Goal: Task Accomplishment & Management: Complete application form

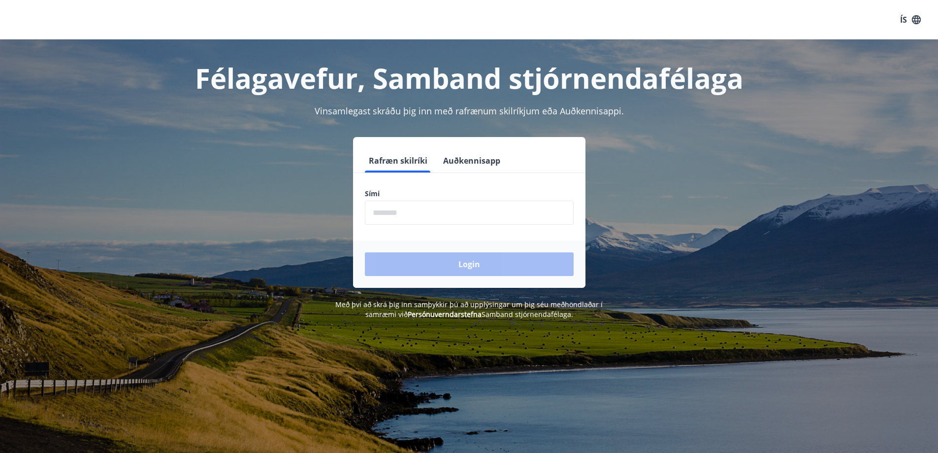
click at [402, 207] on input "phone" at bounding box center [469, 212] width 209 height 24
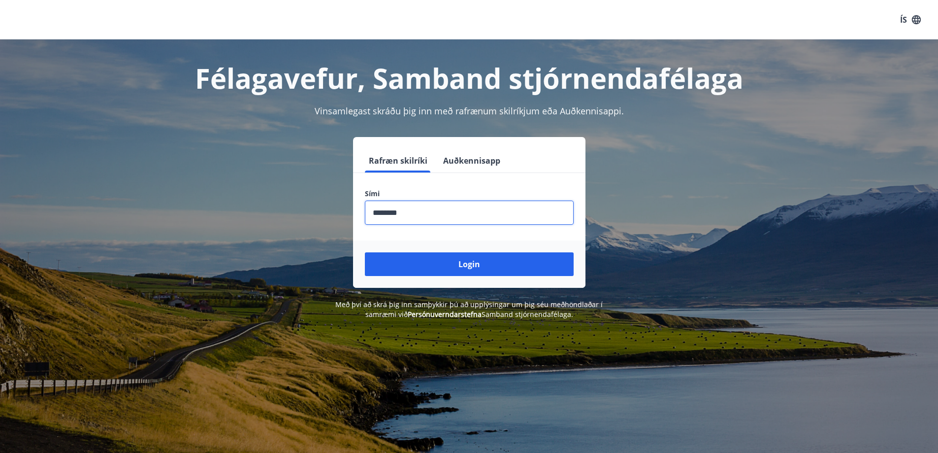
type input "********"
click at [365, 252] on button "Login" at bounding box center [469, 264] width 209 height 24
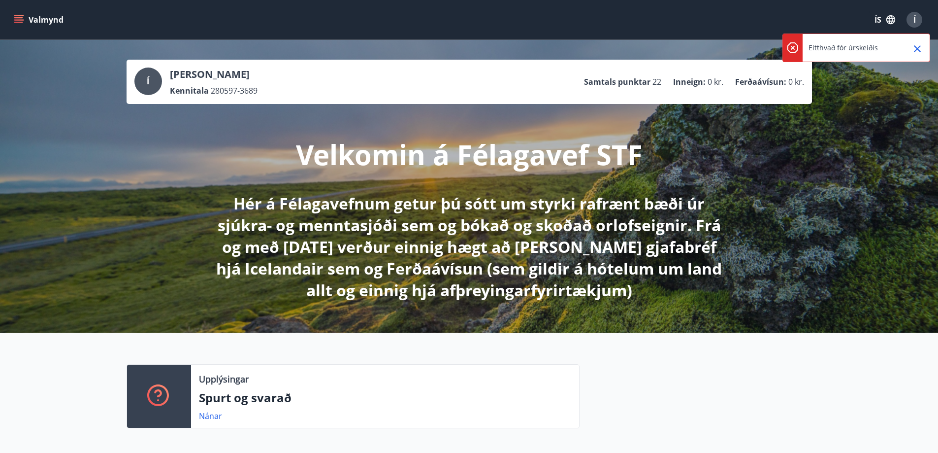
click at [921, 49] on icon "Close" at bounding box center [918, 49] width 12 height 12
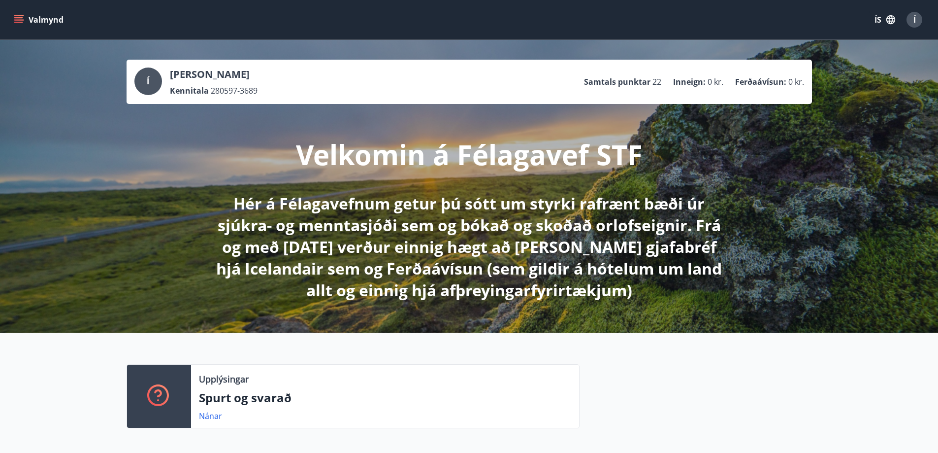
click at [12, 23] on button "Valmynd" at bounding box center [40, 20] width 56 height 18
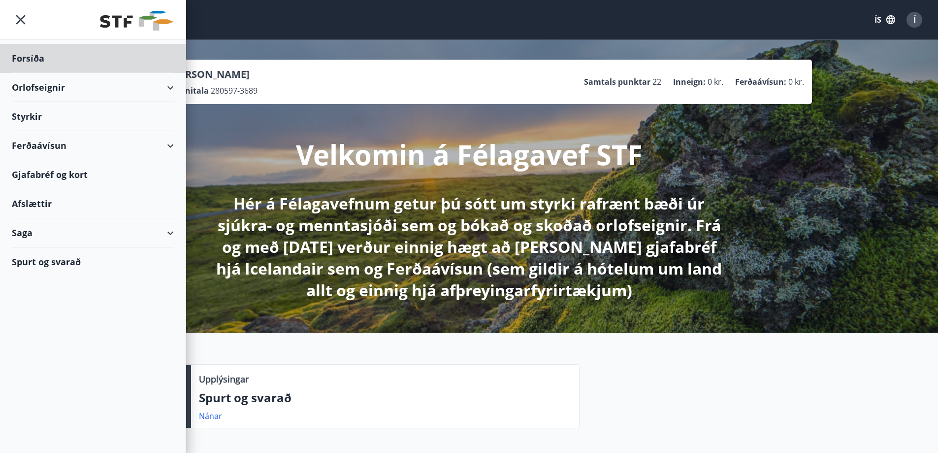
click at [150, 73] on div "Styrkir" at bounding box center [93, 58] width 162 height 29
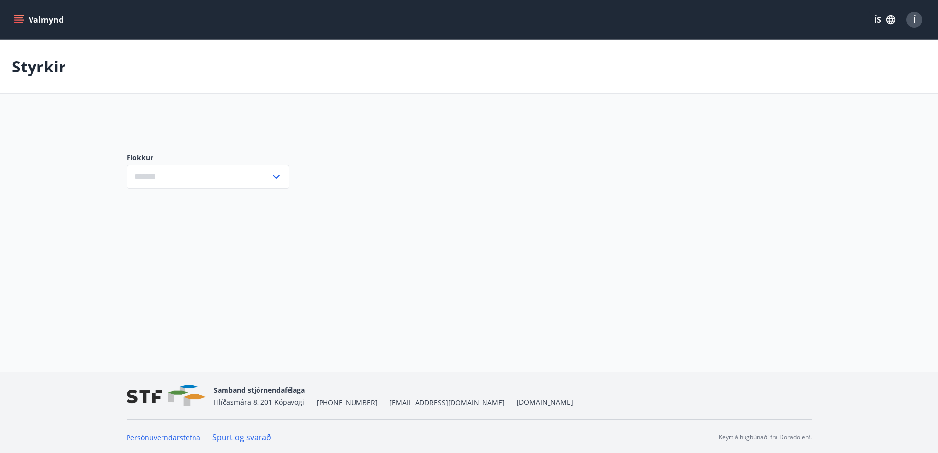
type input "***"
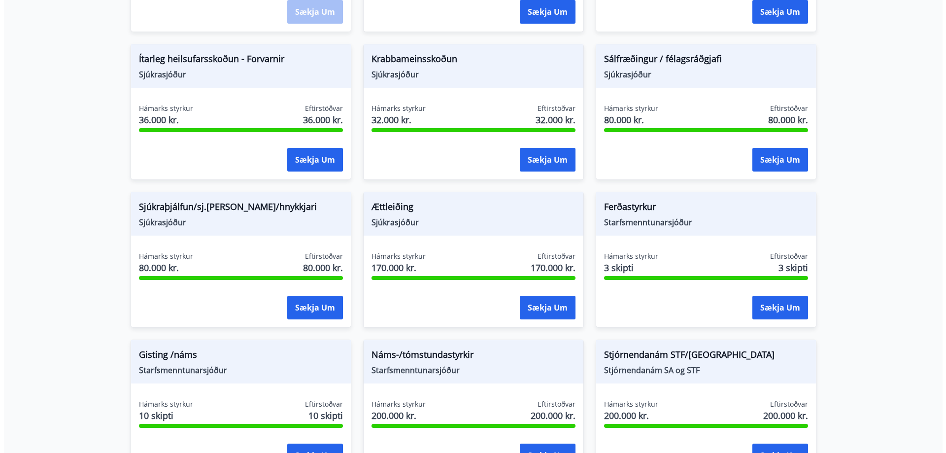
scroll to position [739, 0]
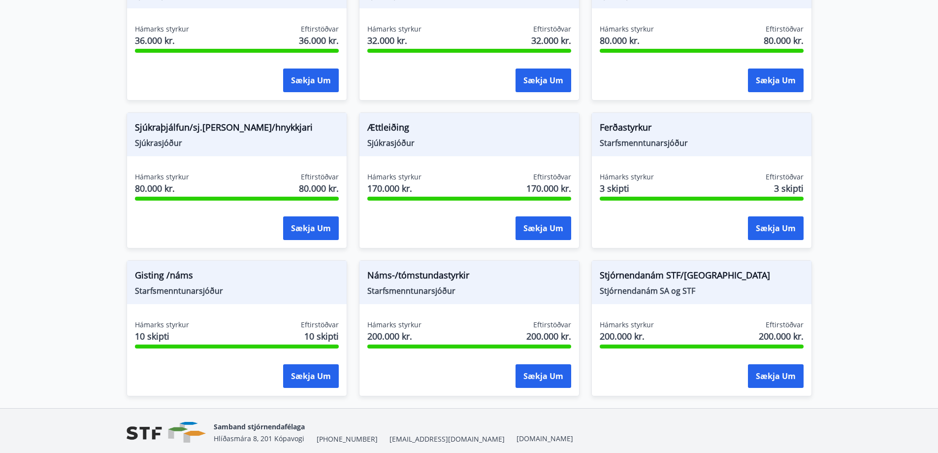
click at [430, 276] on span "Náms-/tómstundastyrkir" at bounding box center [469, 276] width 204 height 17
click at [553, 373] on button "Sækja um" at bounding box center [544, 376] width 56 height 24
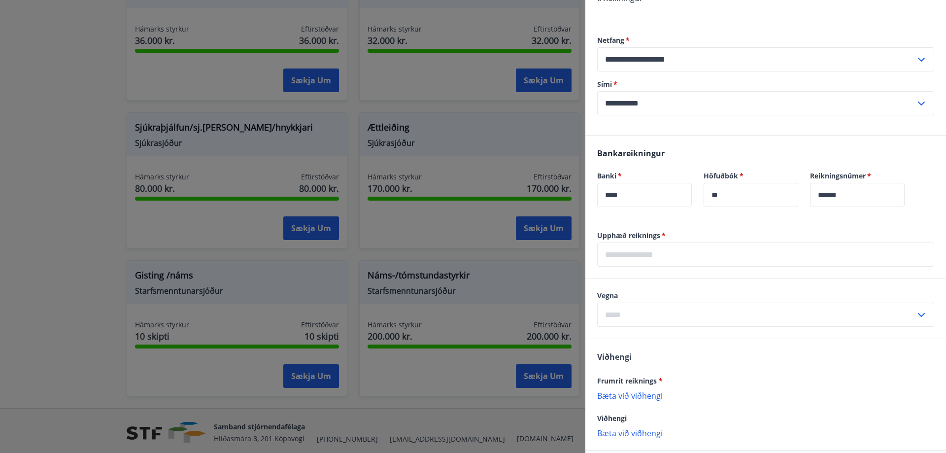
scroll to position [345, 0]
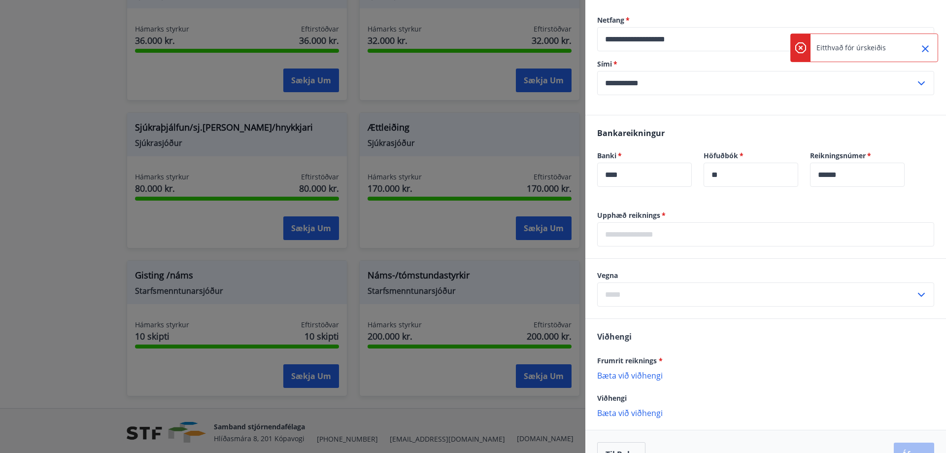
click at [628, 227] on input "text" at bounding box center [765, 234] width 337 height 24
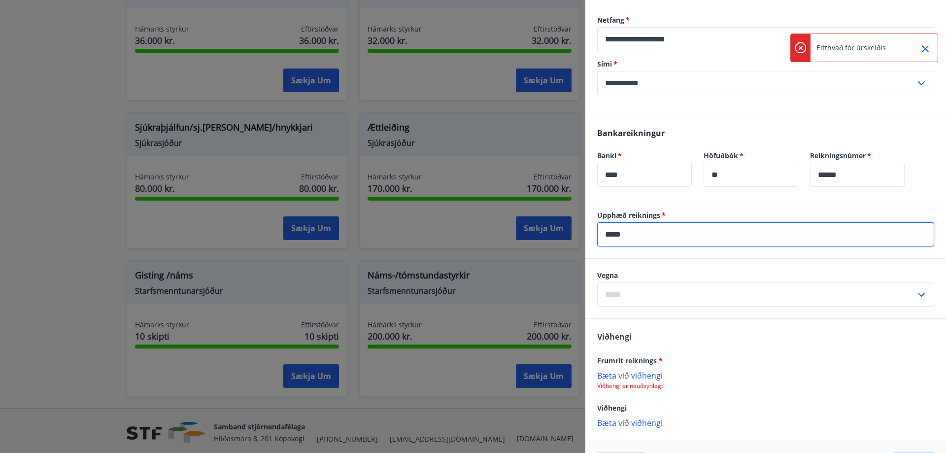
type input "*****"
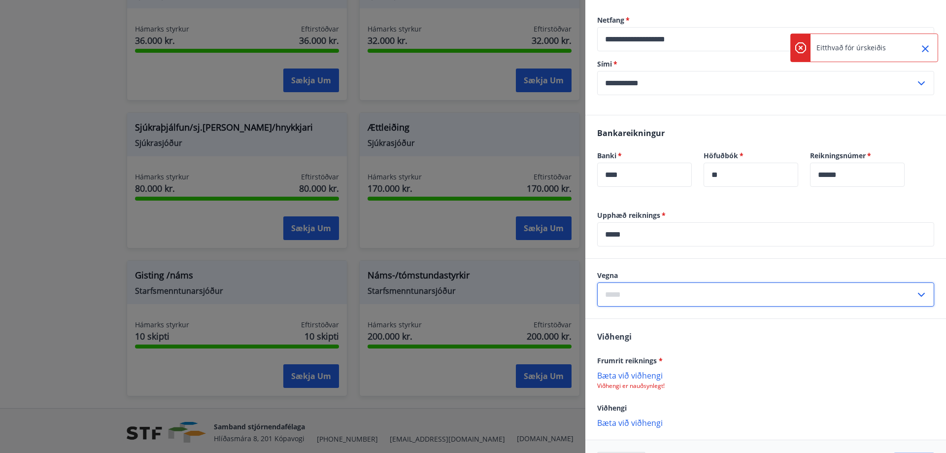
click at [701, 301] on input "text" at bounding box center [756, 294] width 318 height 24
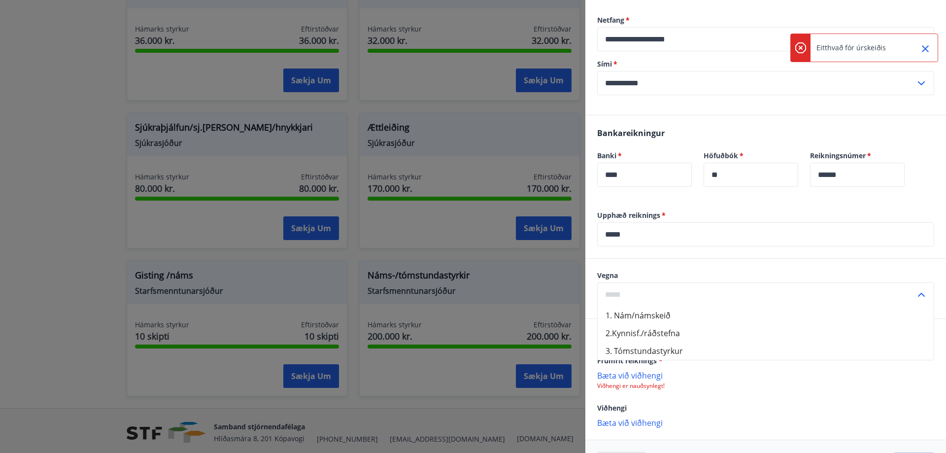
click at [694, 314] on li "1. Nám/námskeið" at bounding box center [765, 315] width 336 height 18
type input "**********"
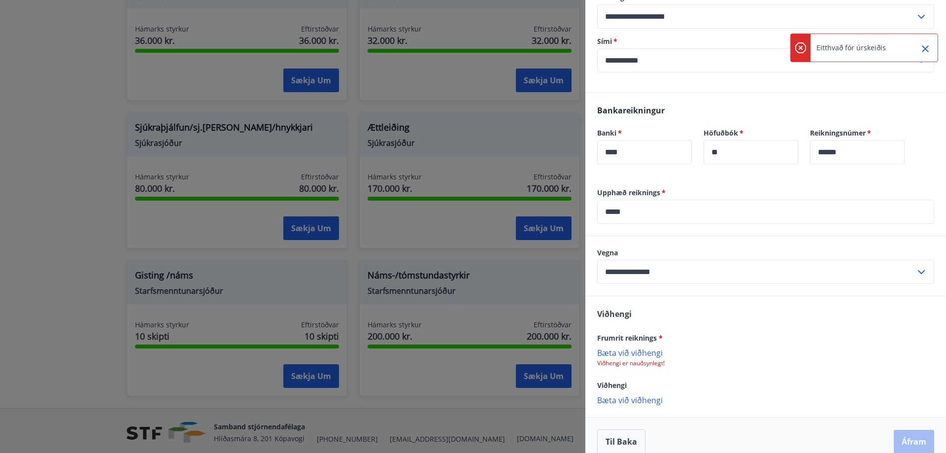
scroll to position [380, 0]
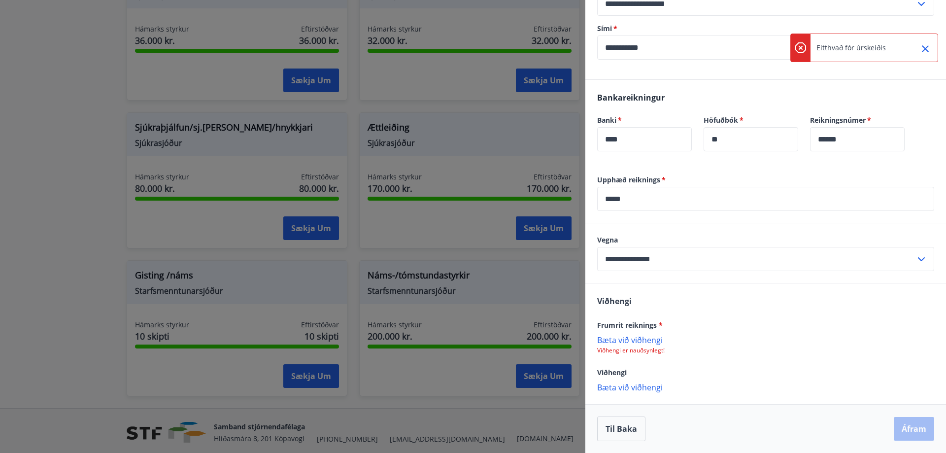
click at [627, 339] on p "Bæta við viðhengi" at bounding box center [765, 339] width 337 height 10
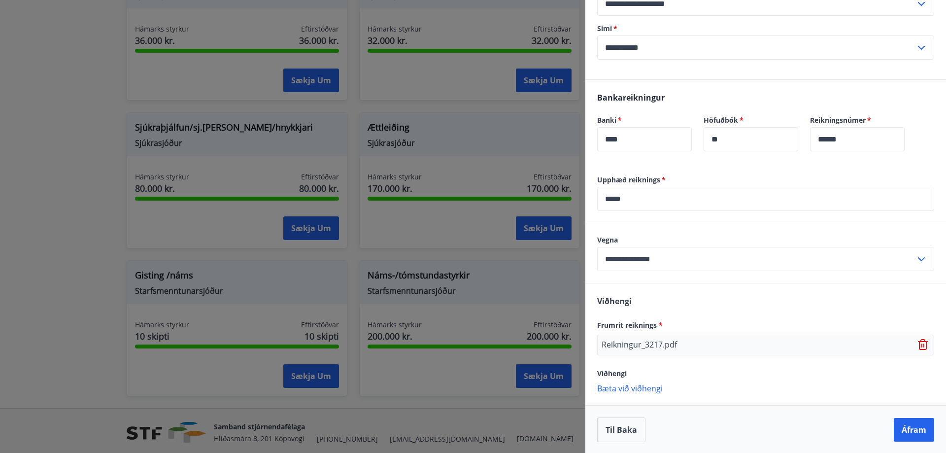
scroll to position [381, 0]
click at [920, 430] on button "Áfram" at bounding box center [913, 429] width 40 height 24
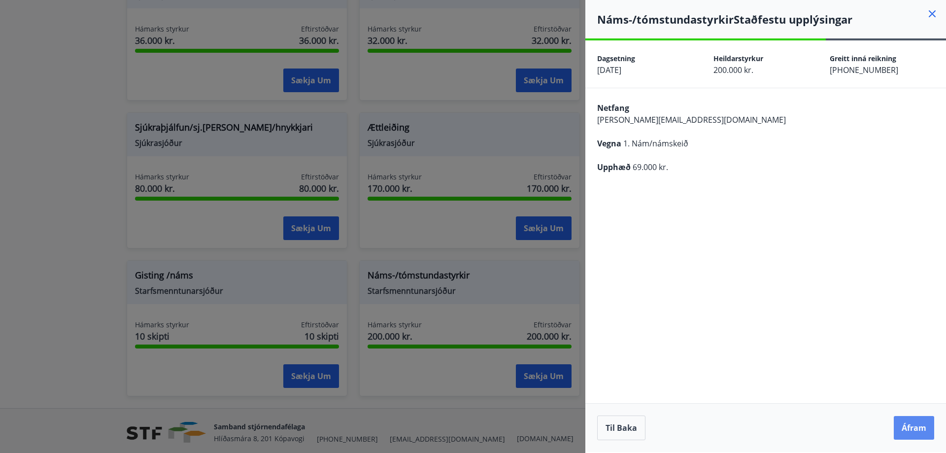
click at [905, 430] on button "Áfram" at bounding box center [913, 428] width 40 height 24
click at [917, 430] on button "Áfram" at bounding box center [913, 428] width 40 height 24
click at [903, 424] on button "Áfram" at bounding box center [913, 428] width 40 height 24
click at [758, 191] on div "Dagsetning 26.08.2025 Heildarstyrkur 200.000 kr. Eftirstöðvar 200.000 kr. Heild…" at bounding box center [765, 245] width 360 height 411
click at [933, 13] on icon at bounding box center [932, 14] width 12 height 12
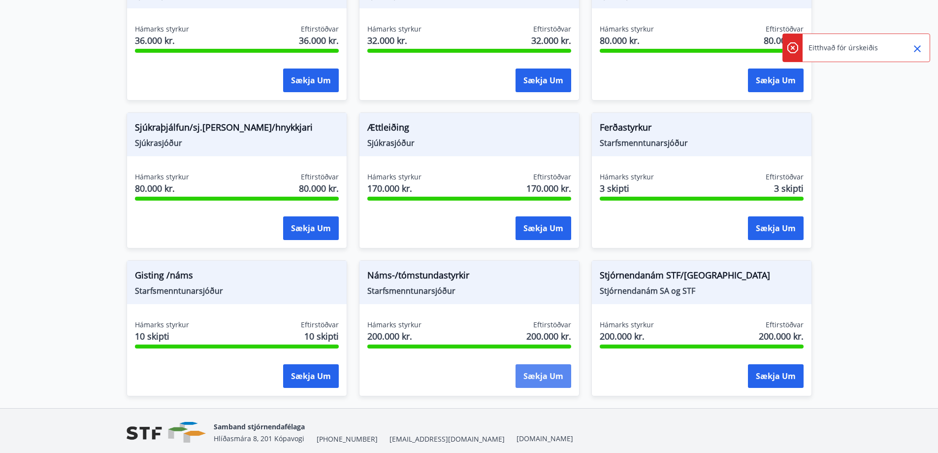
click at [525, 367] on button "Sækja um" at bounding box center [544, 376] width 56 height 24
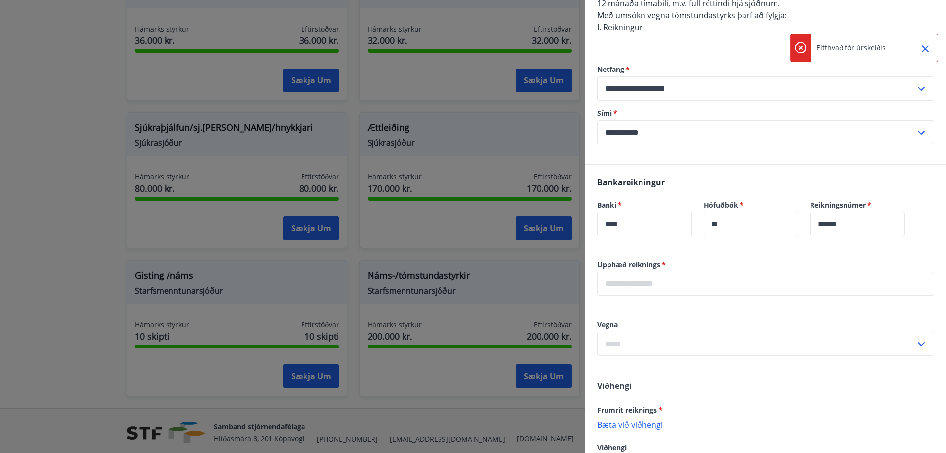
scroll to position [370, 0]
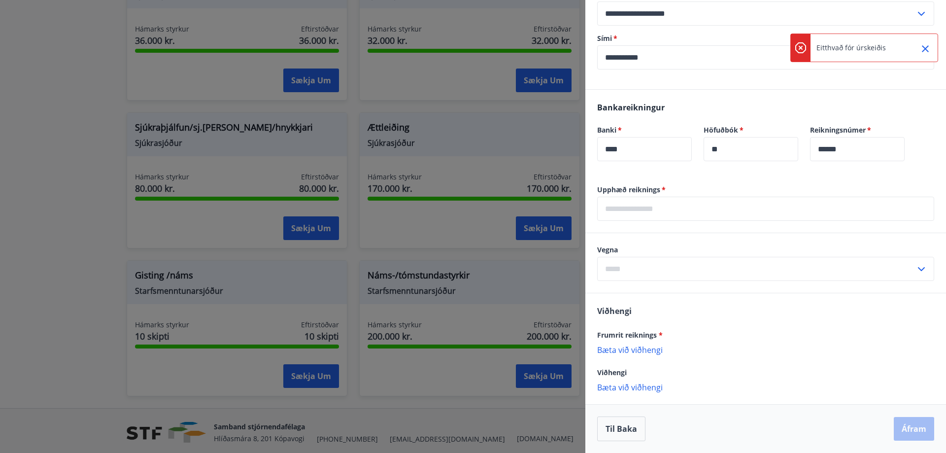
click at [627, 199] on input "text" at bounding box center [765, 208] width 337 height 24
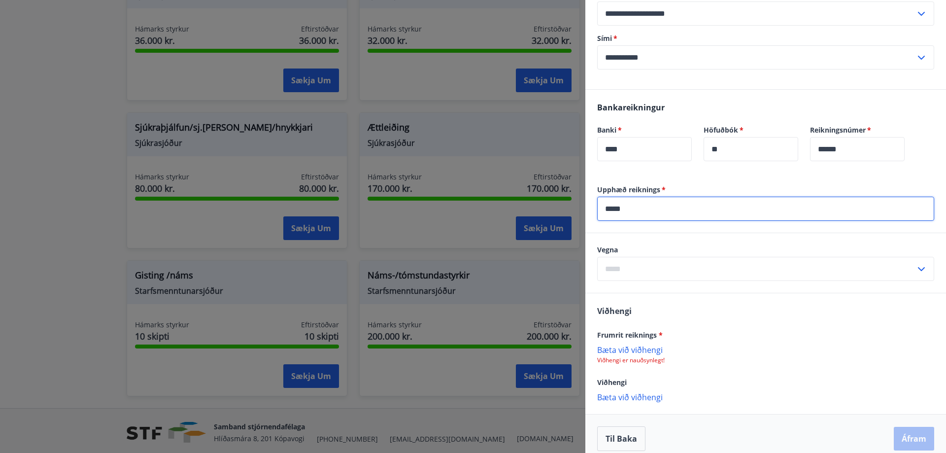
type input "*****"
click at [645, 266] on input "text" at bounding box center [756, 269] width 318 height 24
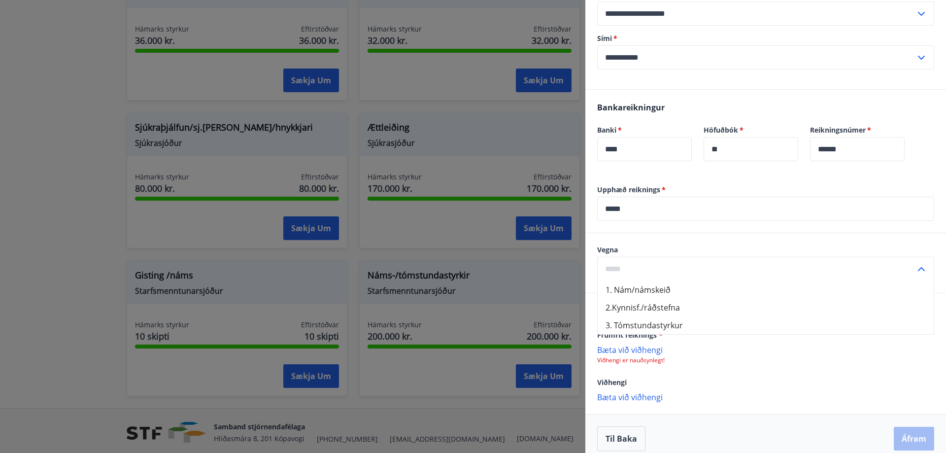
click at [664, 291] on li "1. Nám/námskeið" at bounding box center [765, 290] width 336 height 18
type input "**********"
click at [646, 349] on p "Bæta við viðhengi" at bounding box center [765, 349] width 337 height 10
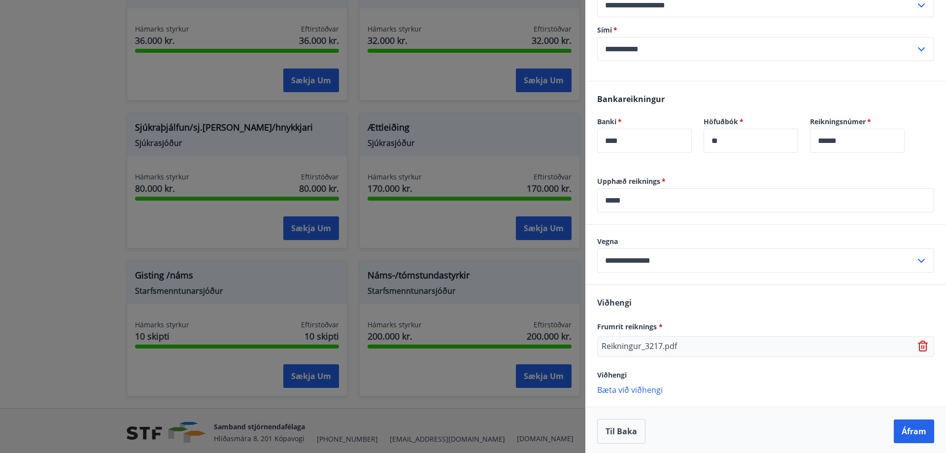
scroll to position [381, 0]
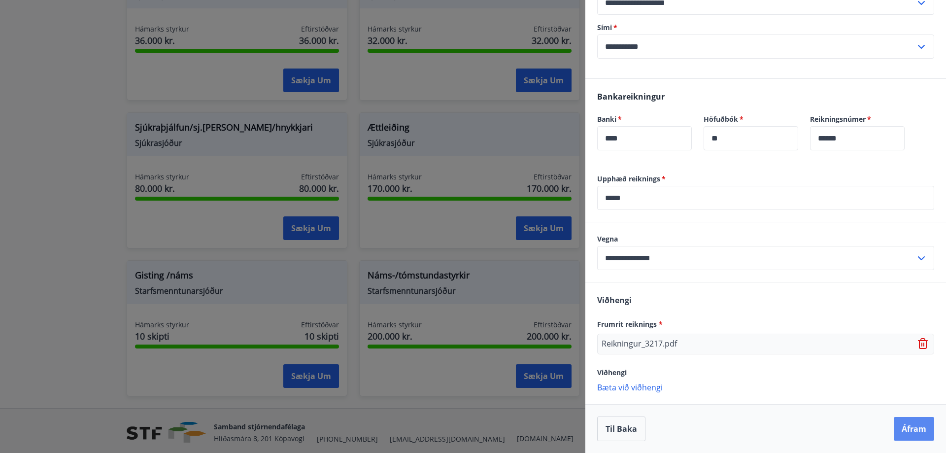
click at [908, 429] on button "Áfram" at bounding box center [913, 429] width 40 height 24
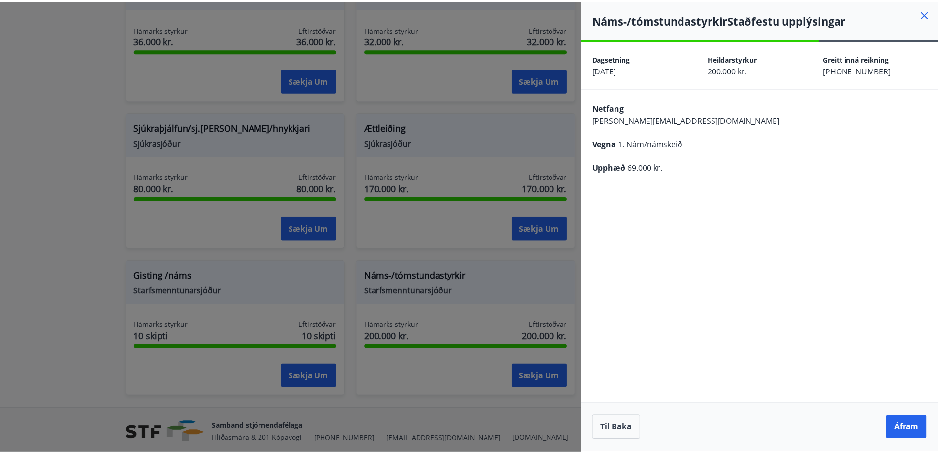
scroll to position [0, 0]
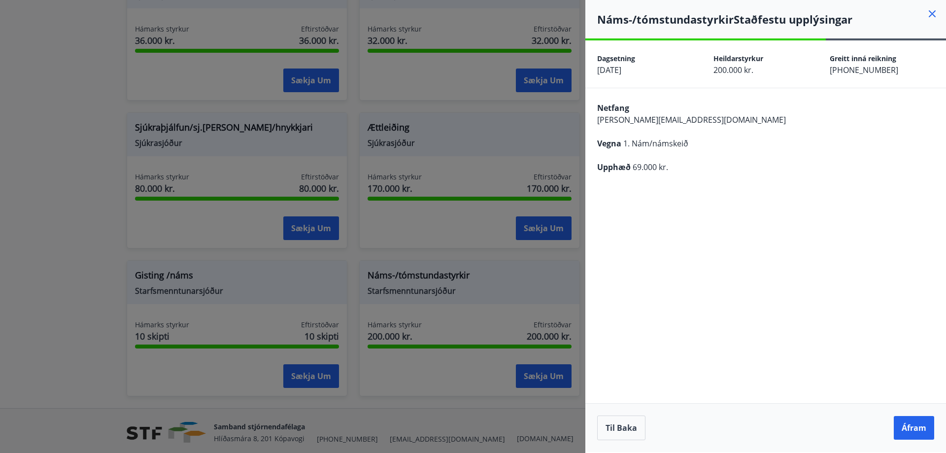
click at [908, 429] on button "Áfram" at bounding box center [913, 428] width 40 height 24
click at [842, 249] on div "Dagsetning 26.08.2025 Heildarstyrkur 200.000 kr. Eftirstöðvar 200.000 kr. Heild…" at bounding box center [765, 245] width 360 height 411
click at [934, 13] on icon at bounding box center [932, 14] width 12 height 12
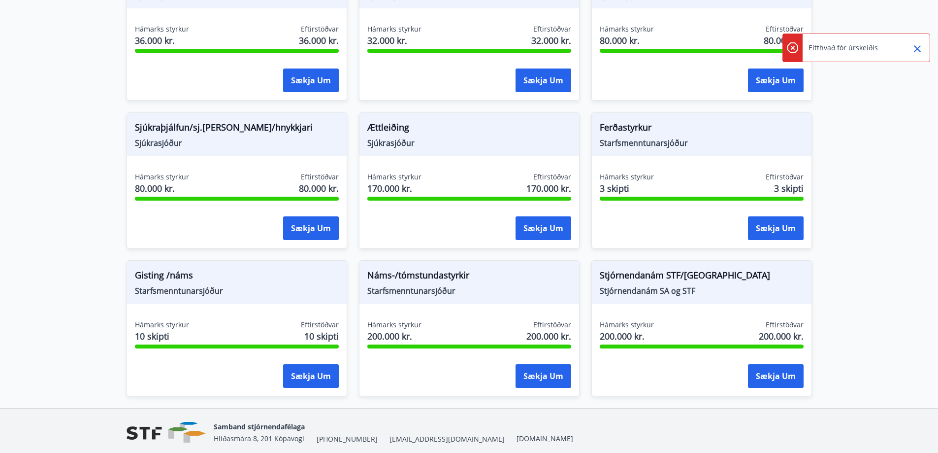
click at [919, 49] on icon "Close" at bounding box center [918, 49] width 12 height 12
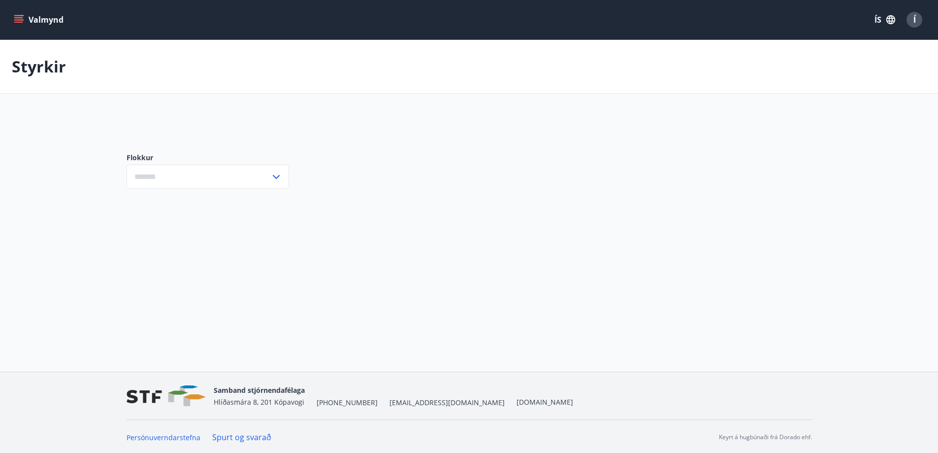
type input "***"
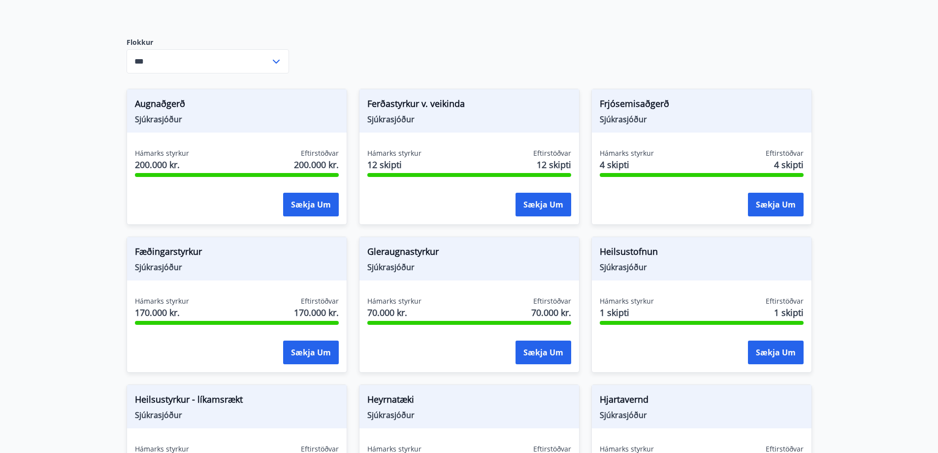
scroll to position [197, 0]
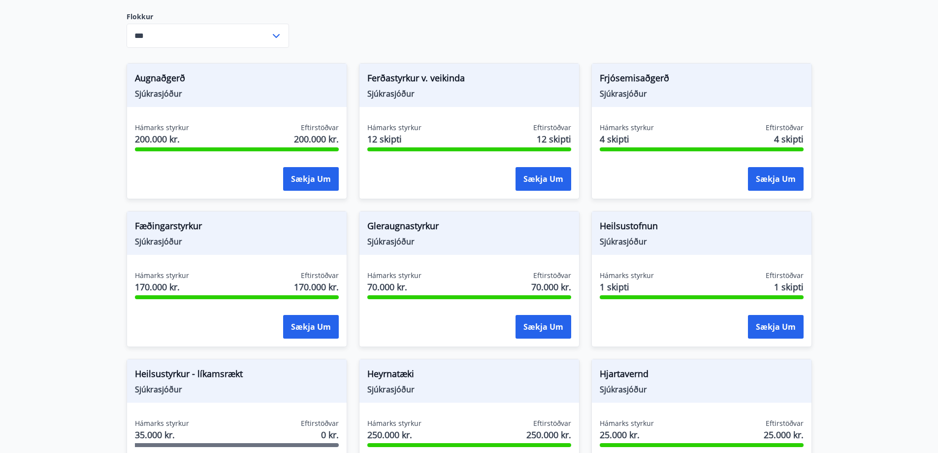
click at [391, 93] on span "Sjúkrasjóður" at bounding box center [469, 93] width 204 height 11
click at [557, 175] on button "Sækja um" at bounding box center [544, 179] width 56 height 24
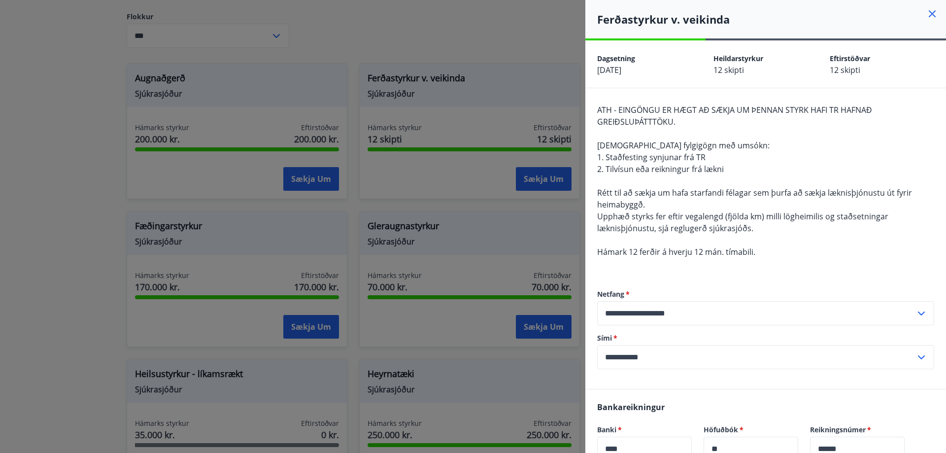
click at [97, 190] on div at bounding box center [473, 226] width 946 height 453
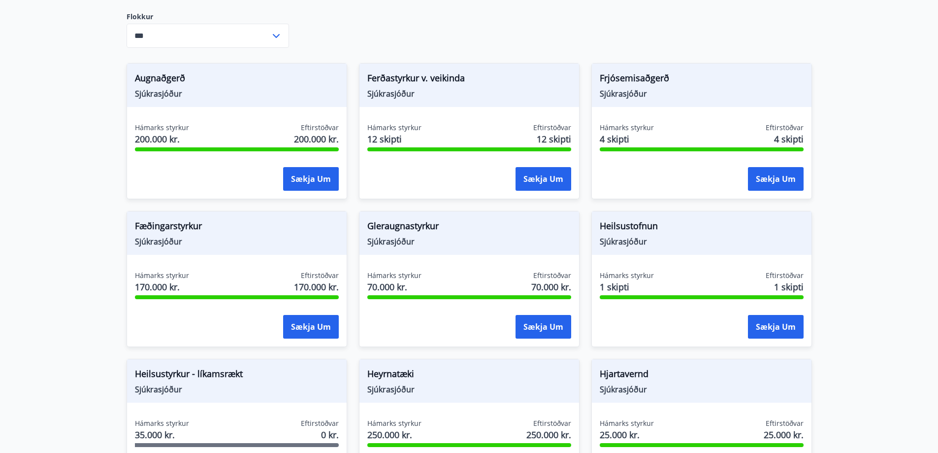
scroll to position [246, 0]
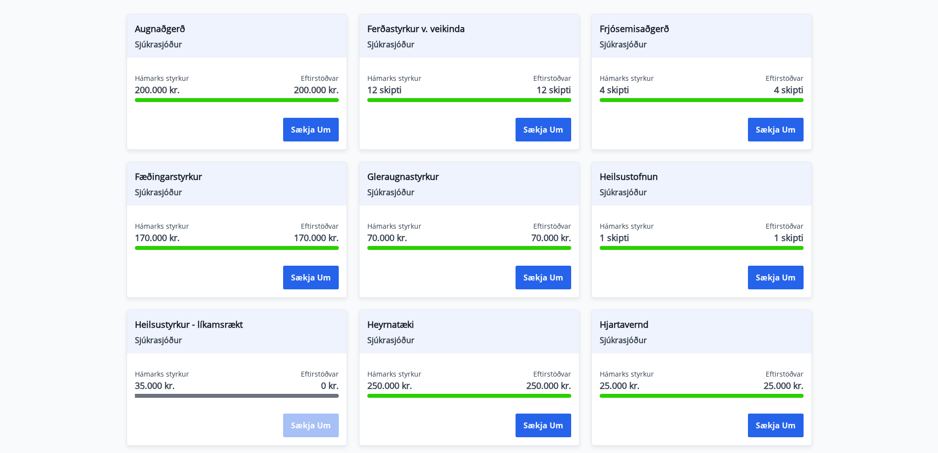
click at [627, 182] on span "Heilsustofnun" at bounding box center [702, 178] width 204 height 17
click at [767, 278] on button "Sækja um" at bounding box center [776, 277] width 56 height 24
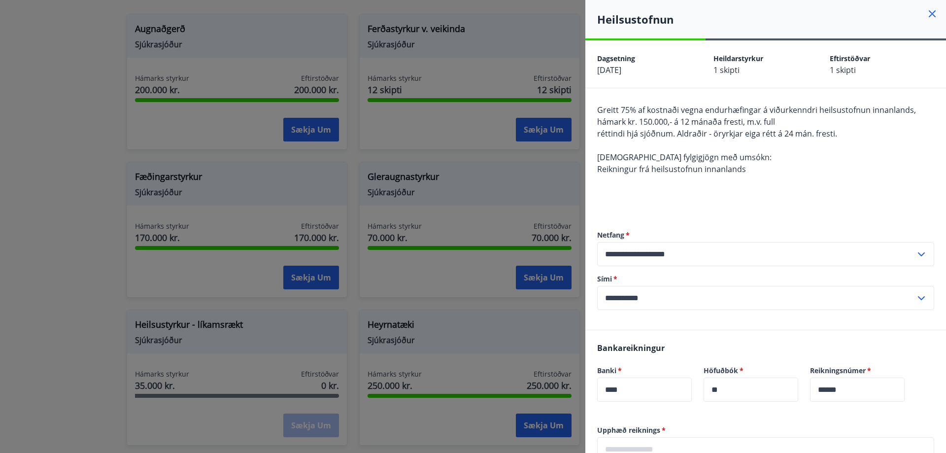
click at [101, 205] on div at bounding box center [473, 226] width 946 height 453
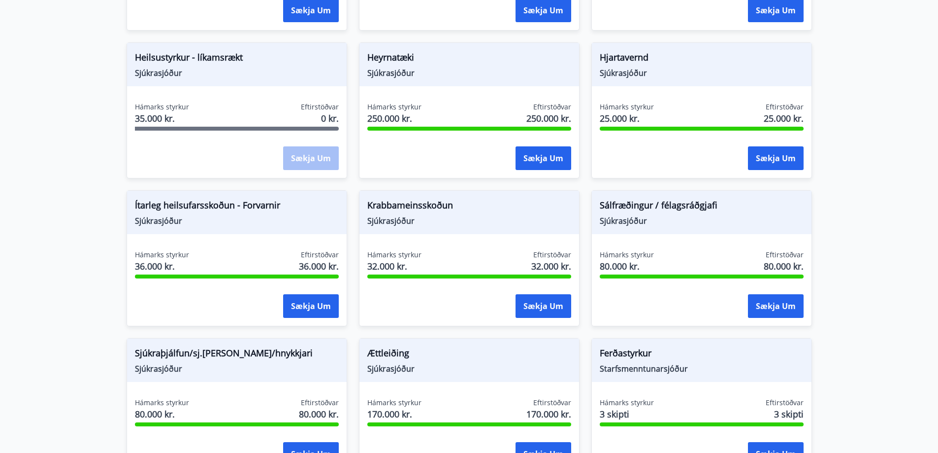
scroll to position [591, 0]
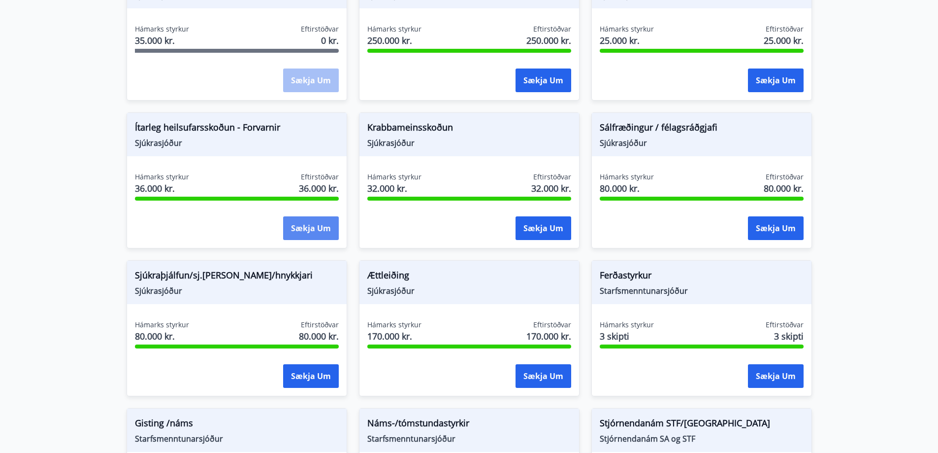
click at [306, 227] on button "Sækja um" at bounding box center [311, 228] width 56 height 24
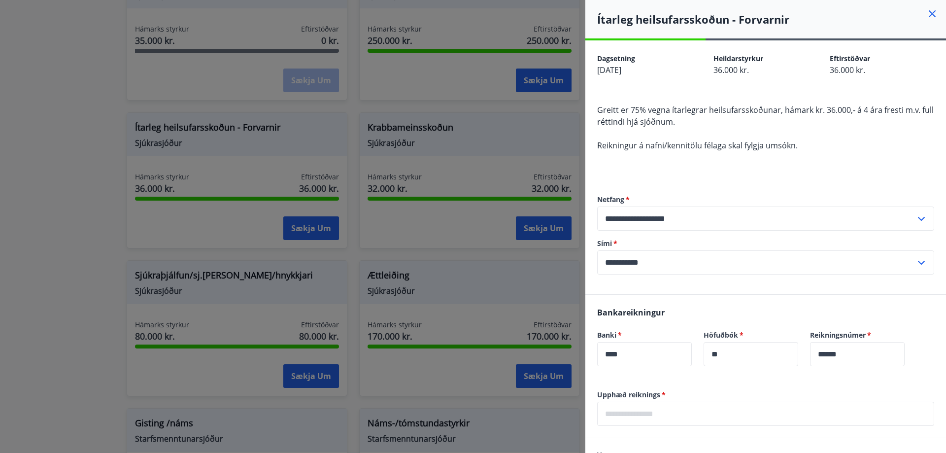
click at [67, 221] on div at bounding box center [473, 226] width 946 height 453
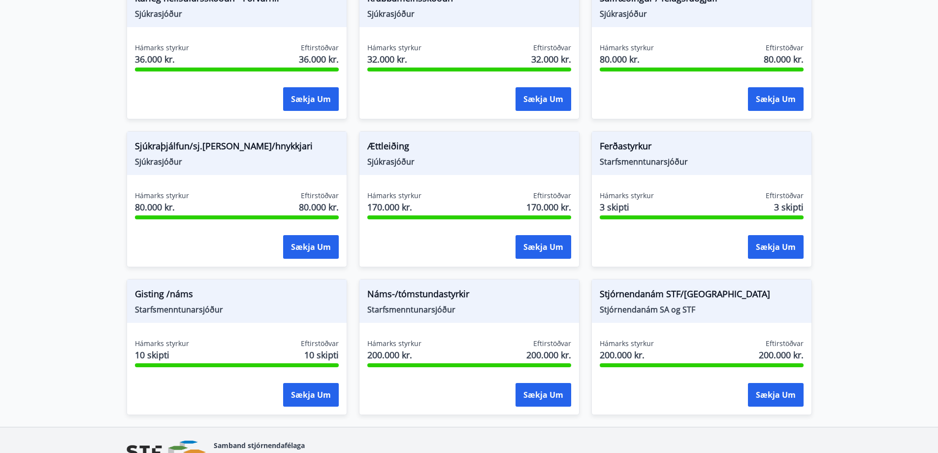
scroll to position [739, 0]
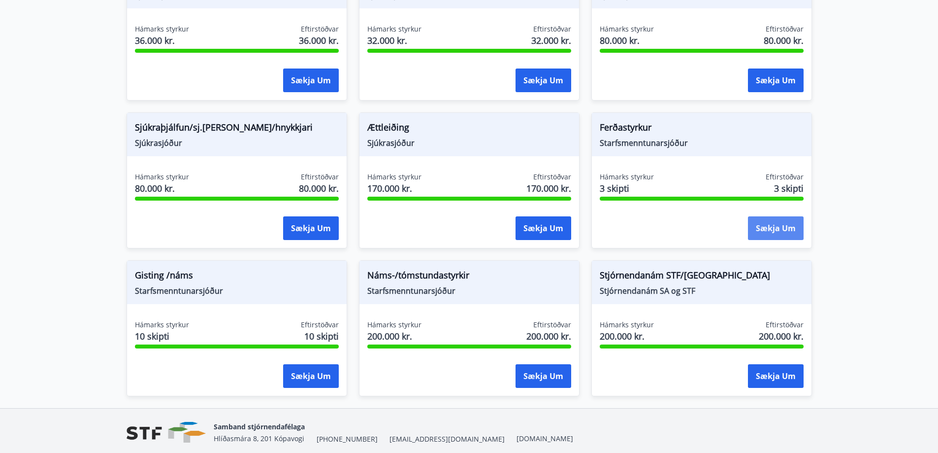
click at [773, 223] on button "Sækja um" at bounding box center [776, 228] width 56 height 24
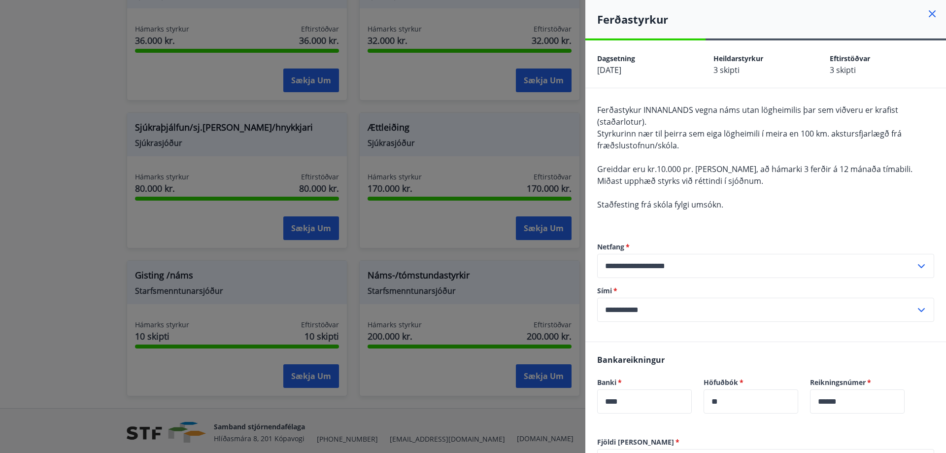
click at [689, 178] on span "Greiddar eru kr.10.000 pr. ferð, að hámarki 3 ferðir á 12 mánaða tímabili. Miða…" at bounding box center [754, 174] width 315 height 23
click at [33, 220] on div at bounding box center [473, 226] width 946 height 453
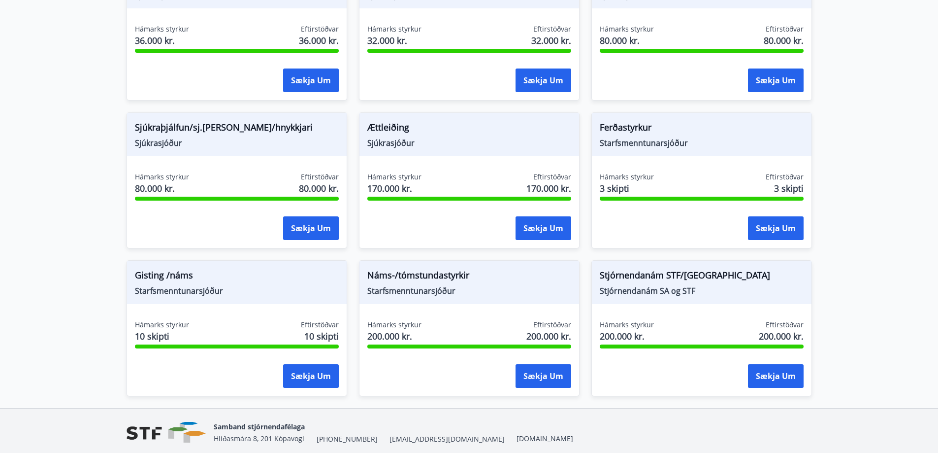
scroll to position [777, 0]
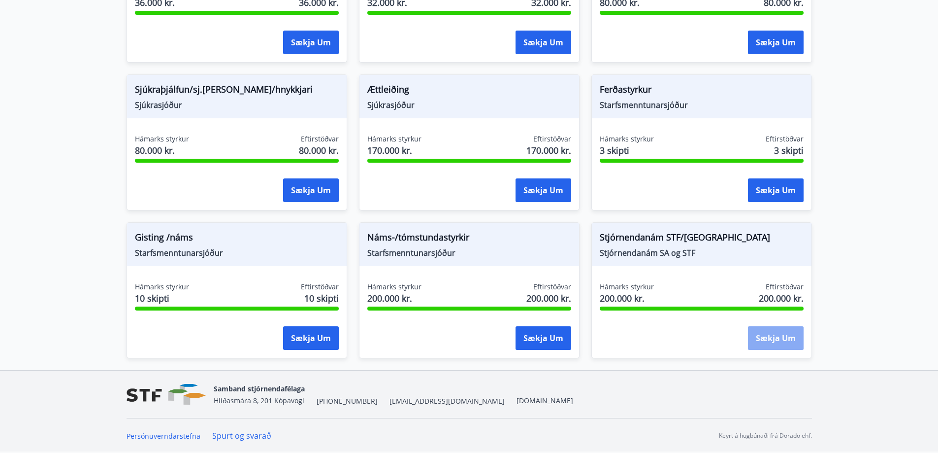
click at [777, 333] on button "Sækja um" at bounding box center [776, 338] width 56 height 24
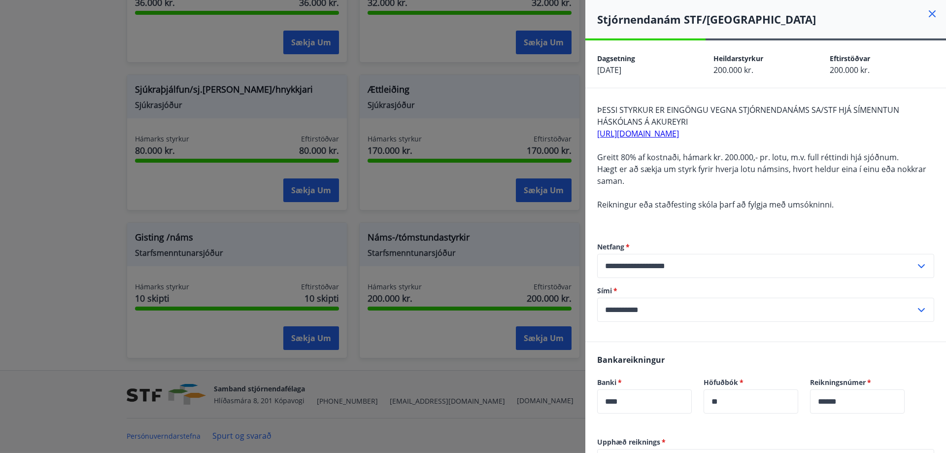
click at [678, 137] on link "https://stjornendanam.is" at bounding box center [638, 133] width 82 height 11
click at [98, 281] on div at bounding box center [473, 226] width 946 height 453
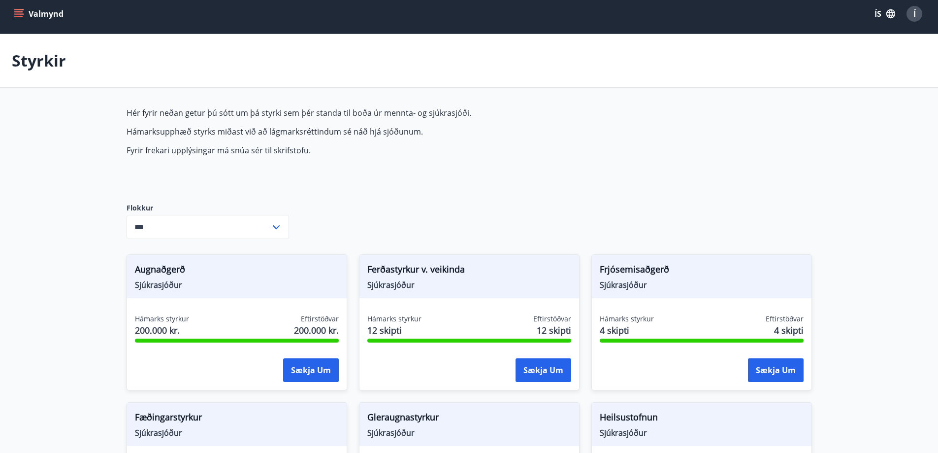
scroll to position [0, 0]
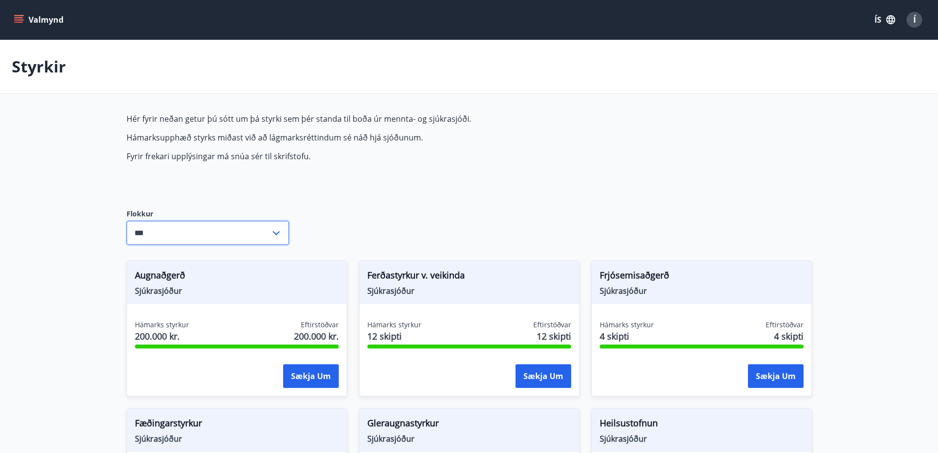
click at [195, 234] on input "***" at bounding box center [199, 233] width 144 height 24
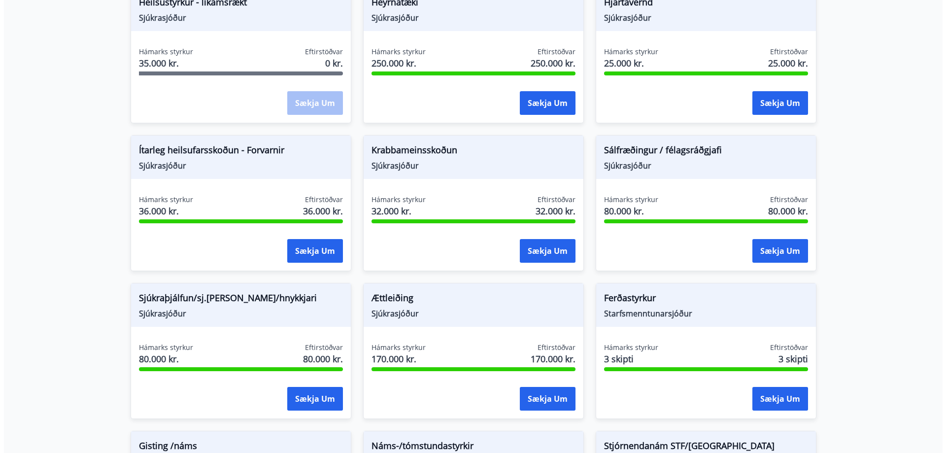
scroll to position [739, 0]
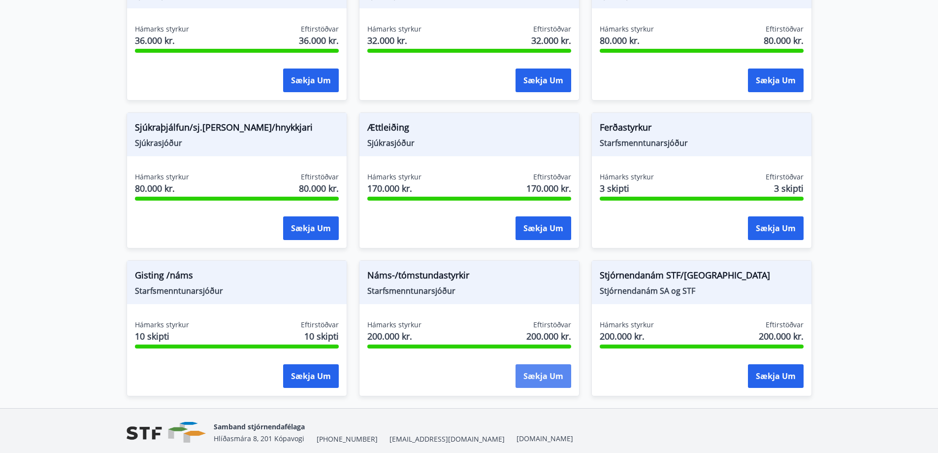
click at [543, 380] on button "Sækja um" at bounding box center [544, 376] width 56 height 24
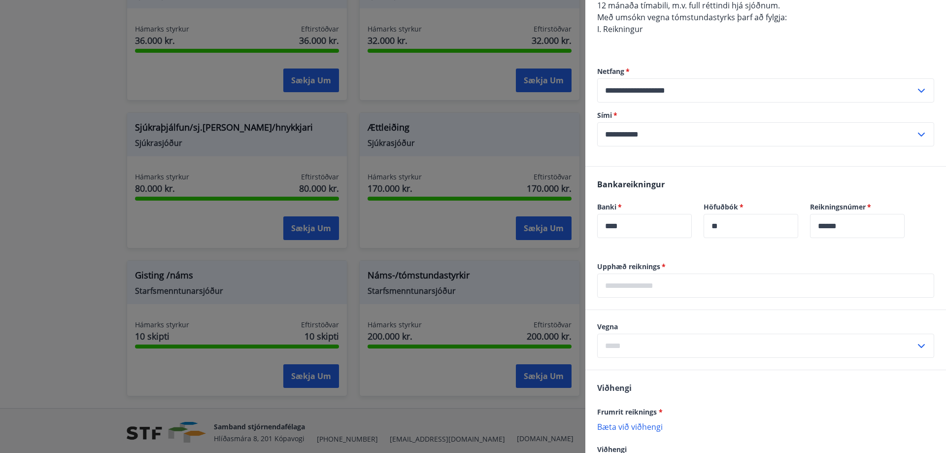
scroll to position [295, 0]
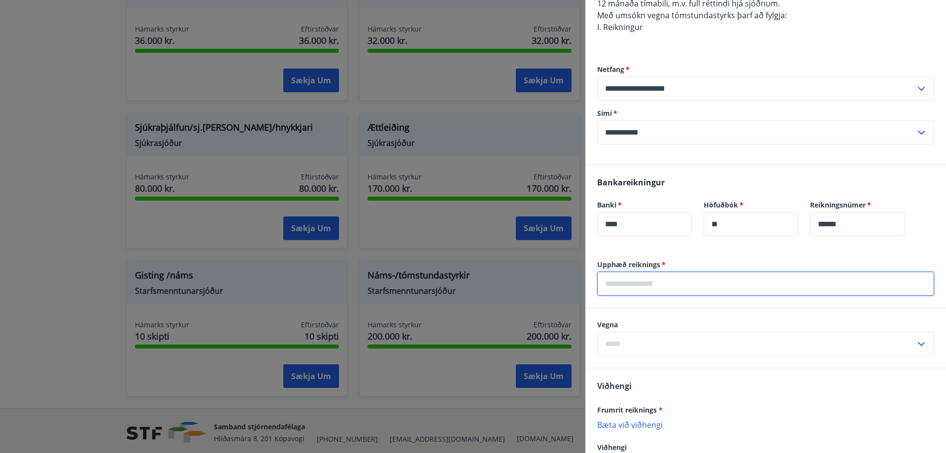
click at [672, 289] on input "text" at bounding box center [765, 283] width 337 height 24
type input "*****"
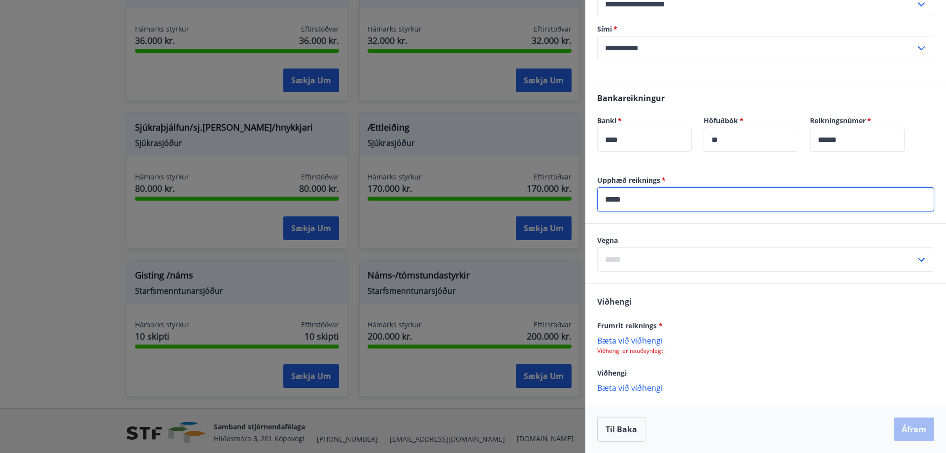
scroll to position [380, 0]
click at [636, 340] on p "Bæta við viðhengi" at bounding box center [765, 339] width 337 height 10
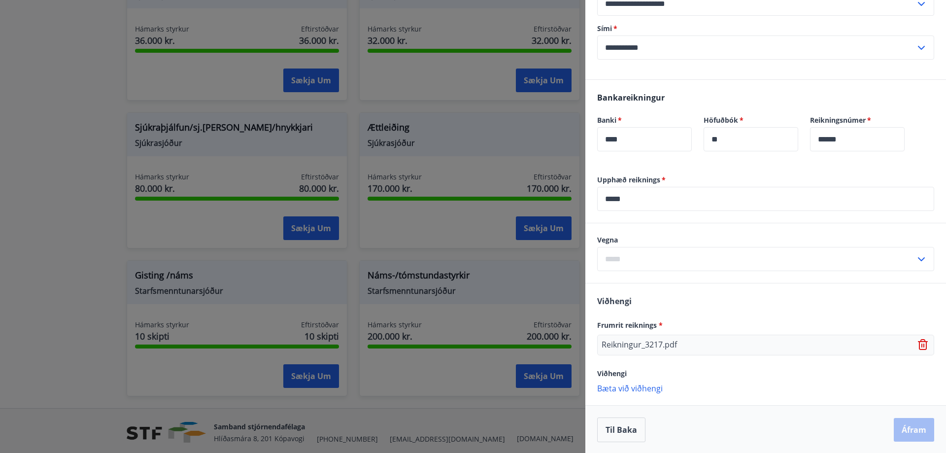
click at [650, 386] on p "Bæta við viðhengi" at bounding box center [765, 388] width 337 height 10
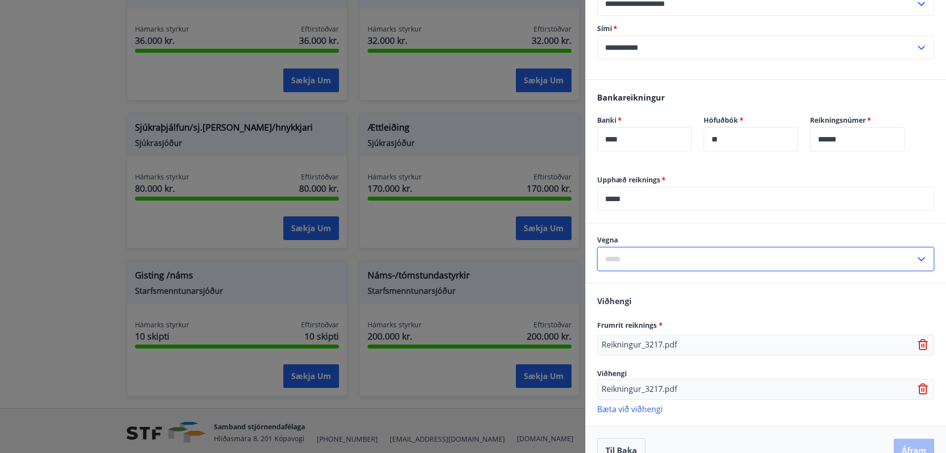
click at [681, 247] on input "text" at bounding box center [756, 259] width 318 height 24
click at [666, 279] on li "1. Nám/námskeið" at bounding box center [765, 280] width 336 height 18
type input "**********"
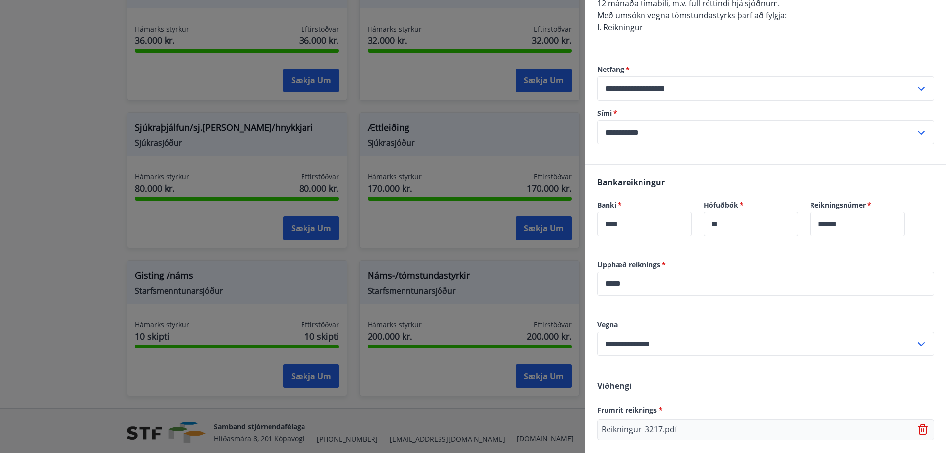
scroll to position [402, 0]
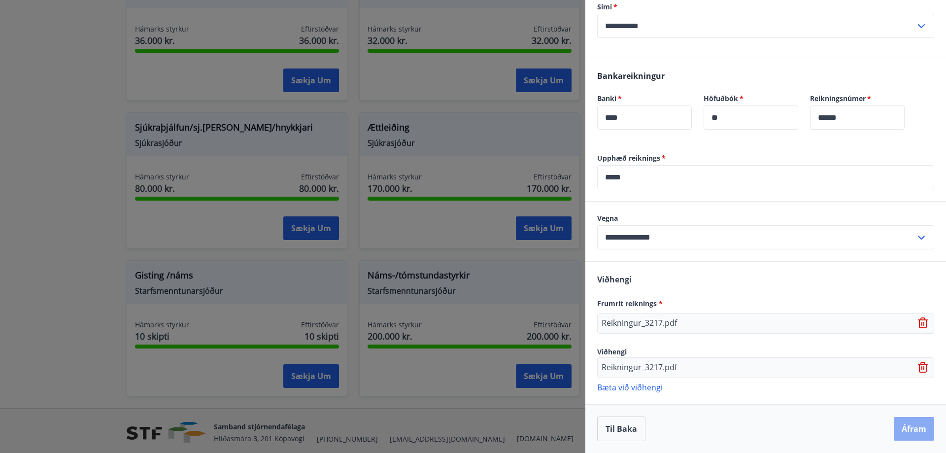
click at [904, 425] on button "Áfram" at bounding box center [913, 429] width 40 height 24
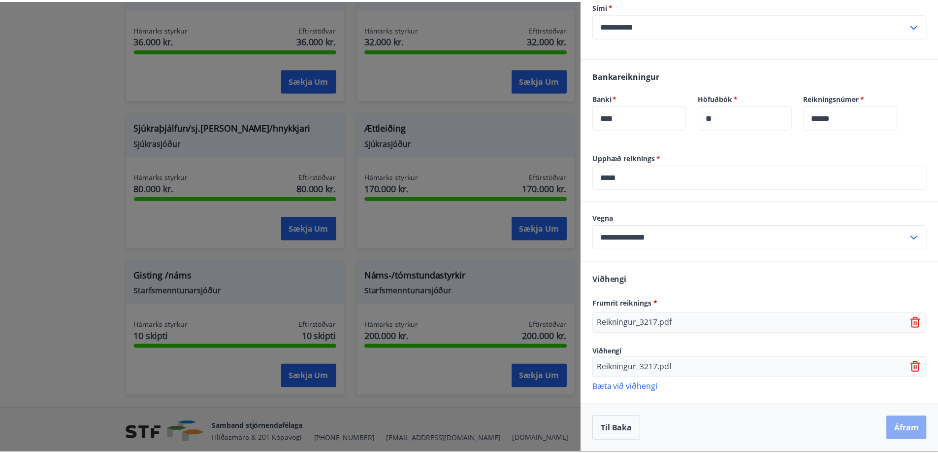
scroll to position [0, 0]
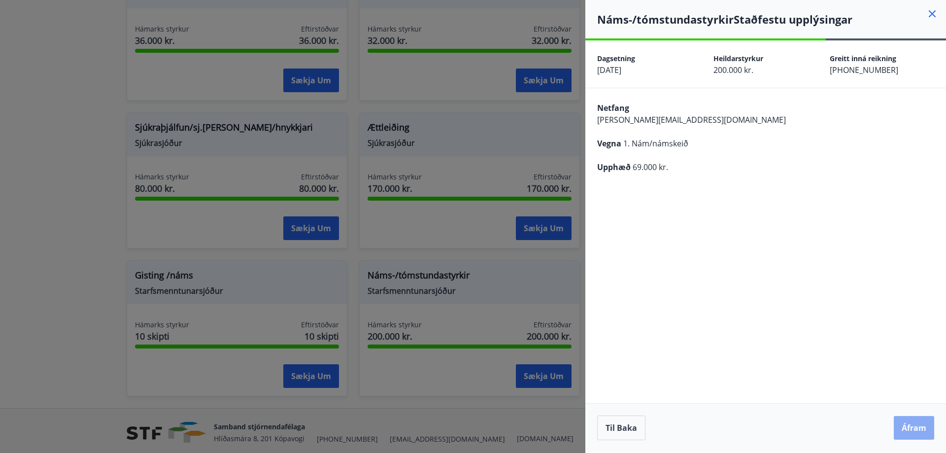
click at [904, 430] on button "Áfram" at bounding box center [913, 428] width 40 height 24
click at [770, 289] on div "Dagsetning 26.08.2025 Heildarstyrkur 200.000 kr. Eftirstöðvar 200.000 kr. Heild…" at bounding box center [765, 245] width 360 height 411
drag, startPoint x: 66, startPoint y: 234, endPoint x: 75, endPoint y: 232, distance: 9.0
click at [68, 233] on div at bounding box center [473, 226] width 946 height 453
